Goal: Task Accomplishment & Management: Manage account settings

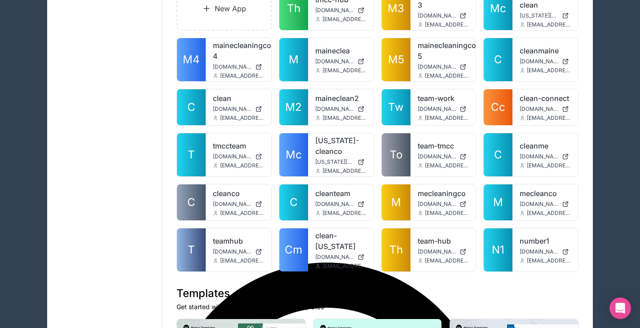
scroll to position [110, 0]
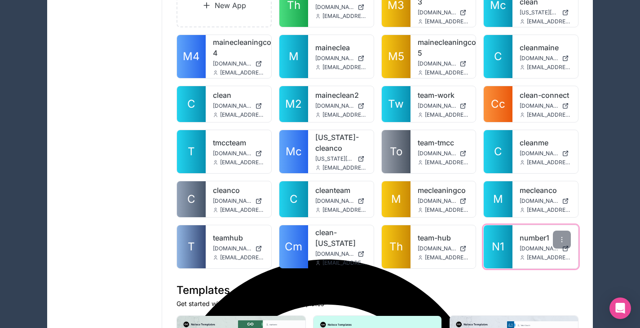
click at [523, 245] on span "number1.noloco.co" at bounding box center [538, 248] width 39 height 7
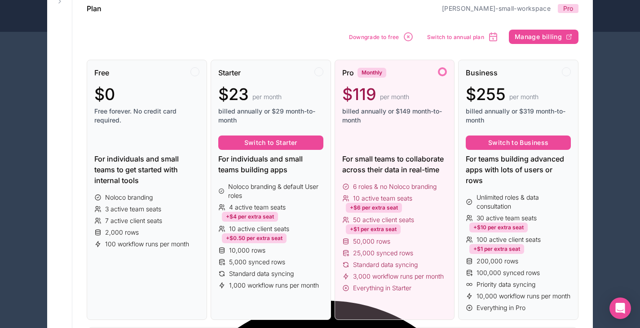
scroll to position [69, 0]
click at [340, 213] on div "Pro Monthly $119 per month billed annually or $149 month-to-month For small tea…" at bounding box center [394, 189] width 120 height 260
type textarea "*"
click at [340, 213] on div "Pro Monthly $119 per month billed annually or $149 month-to-month For small tea…" at bounding box center [394, 189] width 120 height 260
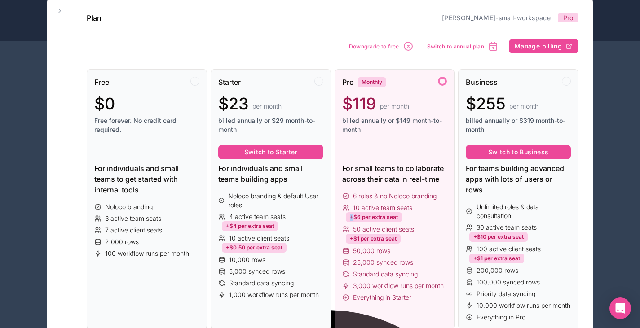
scroll to position [57, 0]
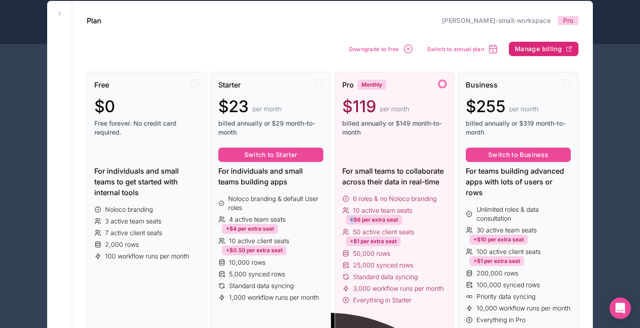
click at [559, 47] on span "Manage billing" at bounding box center [537, 49] width 47 height 8
